Goal: Transaction & Acquisition: Purchase product/service

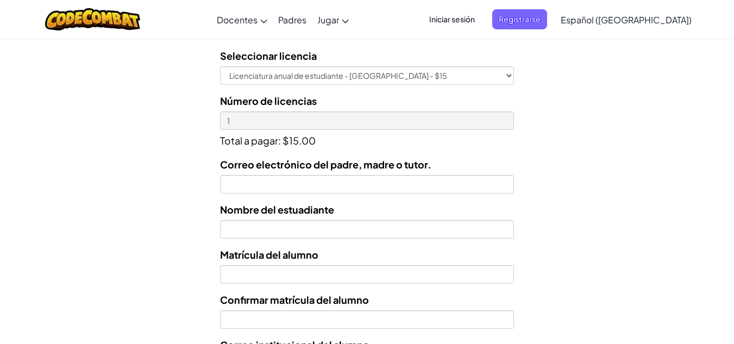
scroll to position [355, 0]
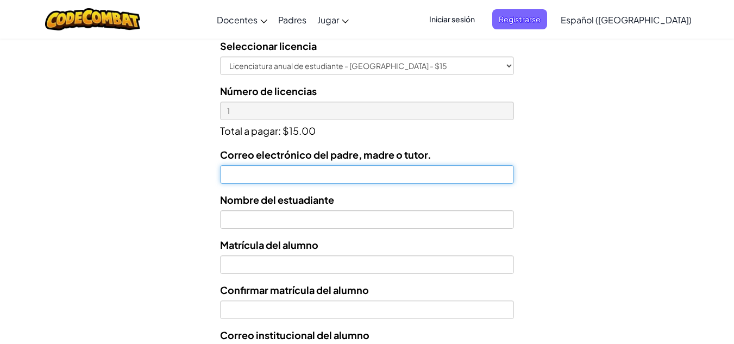
click at [462, 173] on input "Correo electrónico del padre, madre o tutor." at bounding box center [366, 174] width 293 height 18
type input "[PERSON_NAME][EMAIL_ADDRESS][DOMAIN_NAME]"
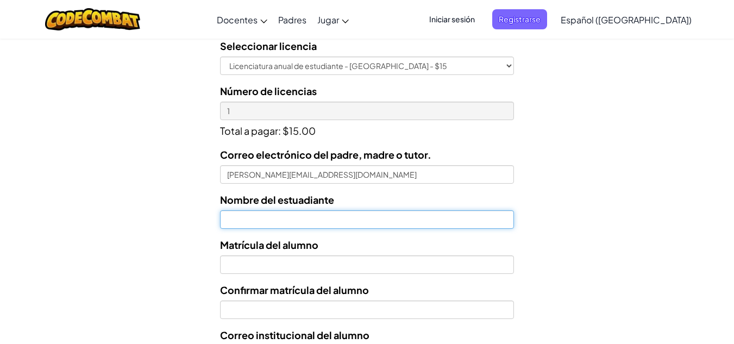
click at [350, 221] on input "text" at bounding box center [366, 219] width 293 height 18
type input "[PERSON_NAME]"
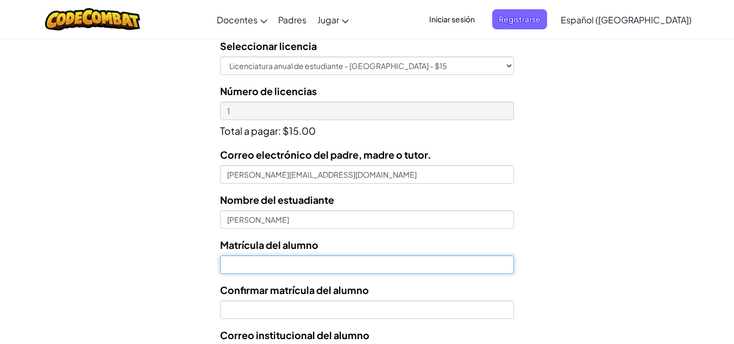
click at [299, 262] on input "Nombre del estuadiante" at bounding box center [366, 264] width 293 height 18
type input "AL07146861"
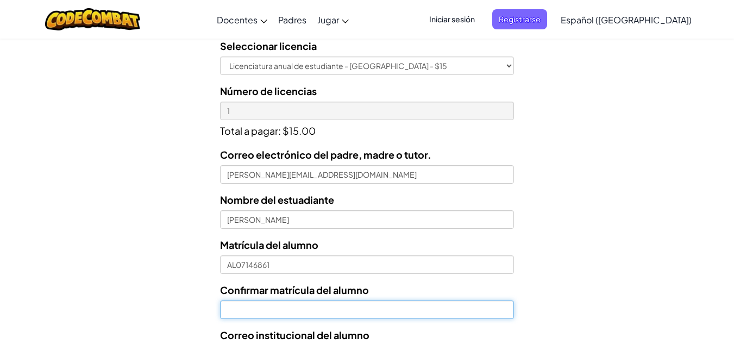
click at [314, 303] on input "Confirmar matrícula del alumno" at bounding box center [366, 309] width 293 height 18
type input "AL07146861"
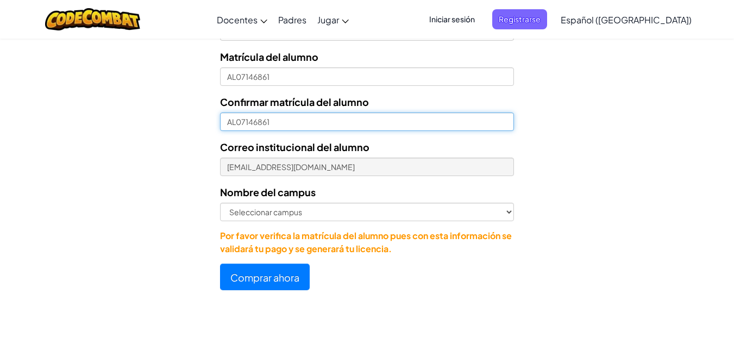
scroll to position [538, 0]
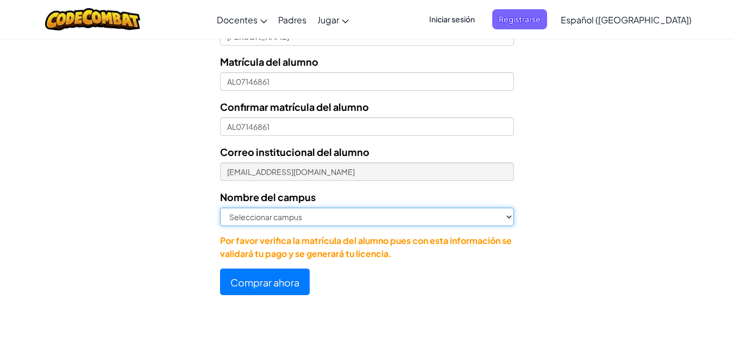
click at [511, 217] on select "Seleccionar campus [GEOGRAPHIC_DATA] Central [GEOGRAPHIC_DATA] [GEOGRAPHIC_DATA…" at bounding box center [366, 216] width 293 height 18
select select "Cumbres"
click at [220, 207] on select "Seleccionar campus [GEOGRAPHIC_DATA] Central [GEOGRAPHIC_DATA] [GEOGRAPHIC_DATA…" at bounding box center [366, 216] width 293 height 18
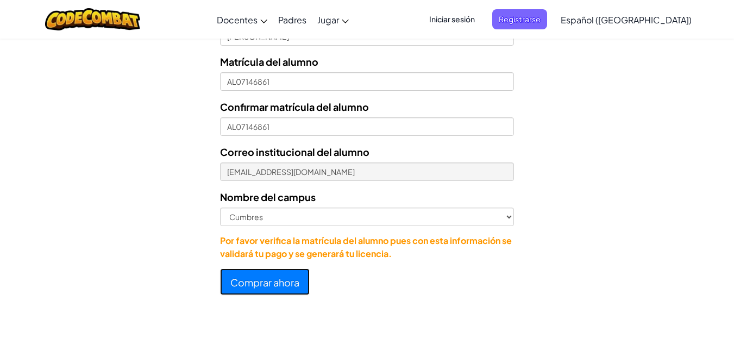
click at [281, 278] on font "Comprar ahora" at bounding box center [264, 282] width 69 height 12
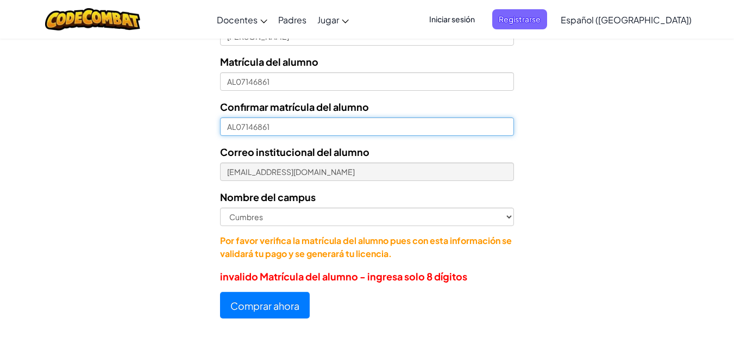
click at [236, 127] on input "AL07146861" at bounding box center [366, 126] width 293 height 18
type input "07146861"
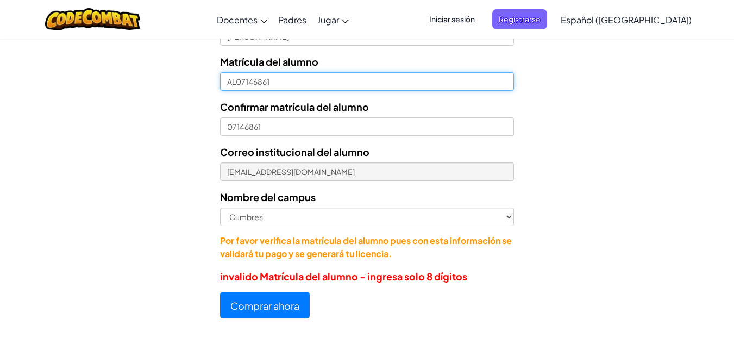
click at [234, 82] on input "AL07146861" at bounding box center [366, 81] width 293 height 18
click at [235, 82] on input "AL07146861" at bounding box center [366, 81] width 293 height 18
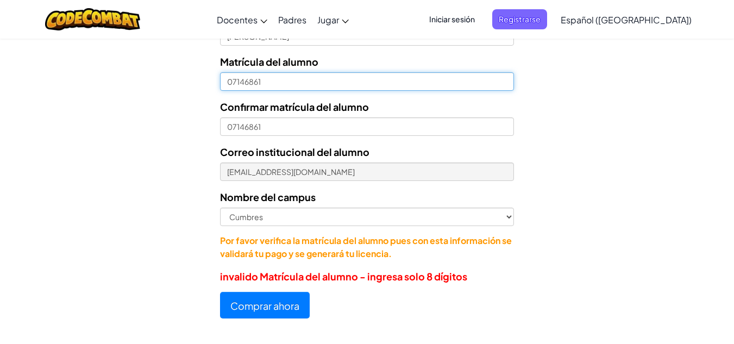
type input "07146861"
